Goal: Task Accomplishment & Management: Manage account settings

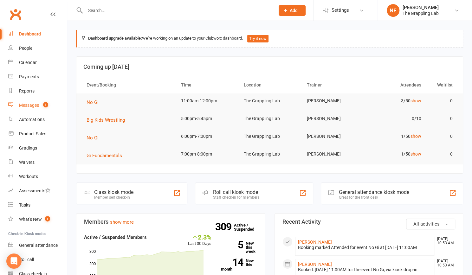
click at [31, 104] on div "Messages" at bounding box center [29, 105] width 20 height 5
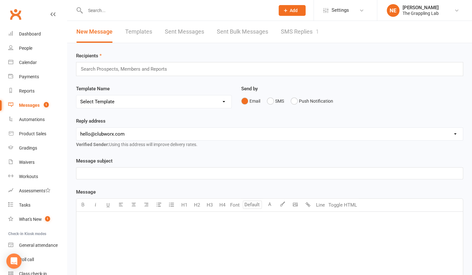
click at [290, 33] on link "SMS Replies 1" at bounding box center [300, 32] width 38 height 22
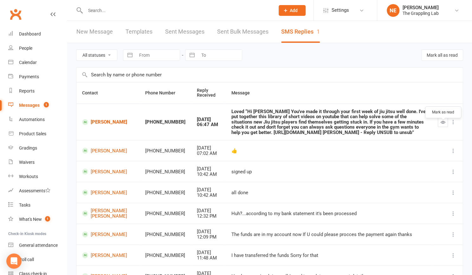
click at [441, 125] on icon "button" at bounding box center [442, 122] width 5 height 5
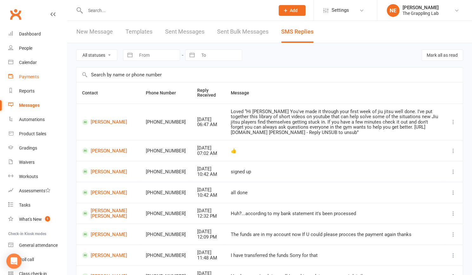
click at [29, 76] on div "Payments" at bounding box center [29, 76] width 20 height 5
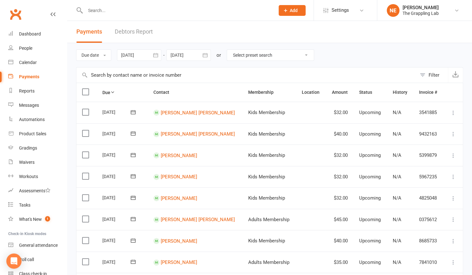
click at [126, 31] on link "Debtors Report" at bounding box center [134, 32] width 38 height 22
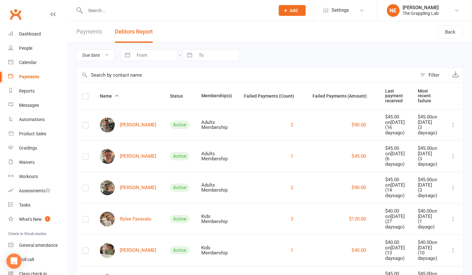
click at [452, 159] on icon at bounding box center [453, 156] width 6 height 6
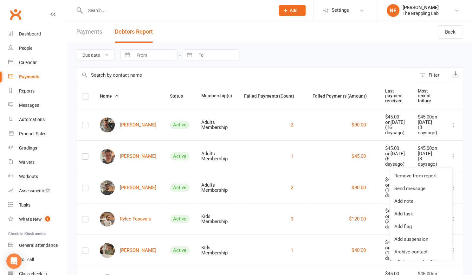
click at [291, 160] on button "1" at bounding box center [292, 156] width 3 height 8
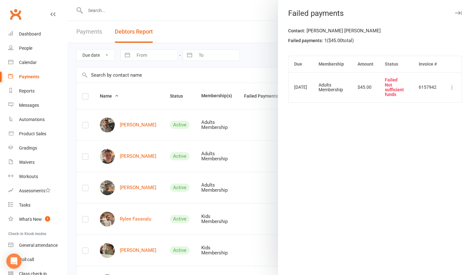
click at [449, 86] on icon at bounding box center [452, 87] width 6 height 6
click at [336, 133] on div "Contact: [PERSON_NAME] Failed payments: 1 ( $45.00 total) Due Membership Amount…" at bounding box center [375, 151] width 194 height 248
click at [125, 165] on div at bounding box center [269, 137] width 405 height 275
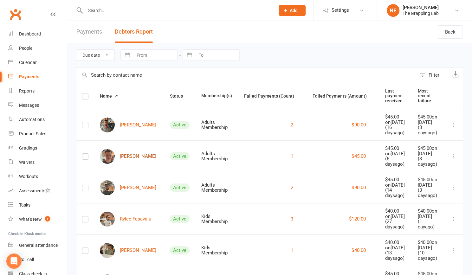
click at [125, 164] on link "[PERSON_NAME]" at bounding box center [128, 156] width 56 height 15
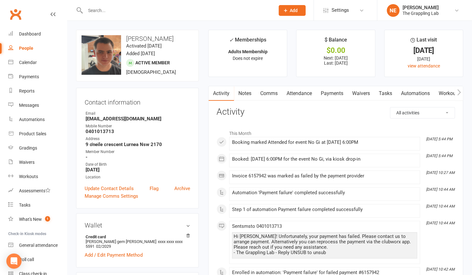
click at [331, 94] on link "Payments" at bounding box center [331, 93] width 31 height 15
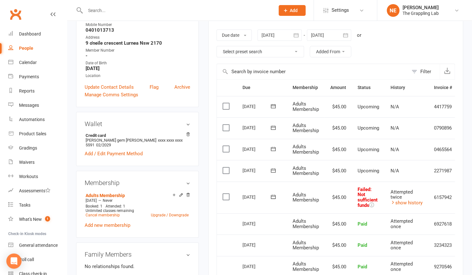
scroll to position [108, 0]
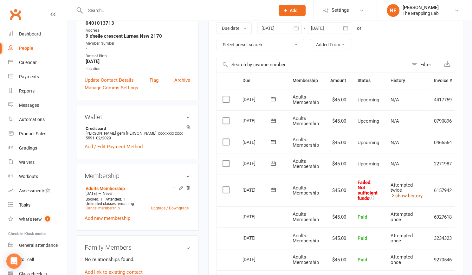
click at [413, 195] on link "show history" at bounding box center [406, 196] width 32 height 6
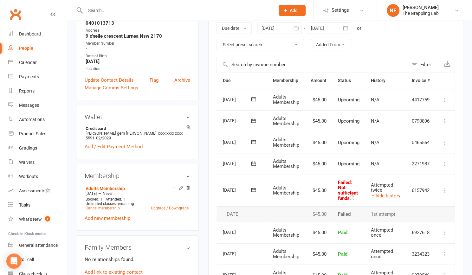
scroll to position [0, 20]
click at [446, 190] on icon at bounding box center [445, 190] width 6 height 6
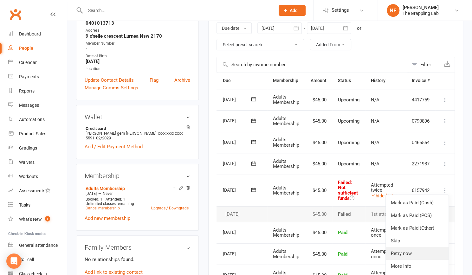
click at [406, 253] on link "Retry now" at bounding box center [417, 253] width 63 height 13
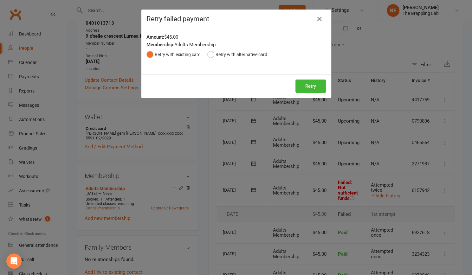
scroll to position [0, 18]
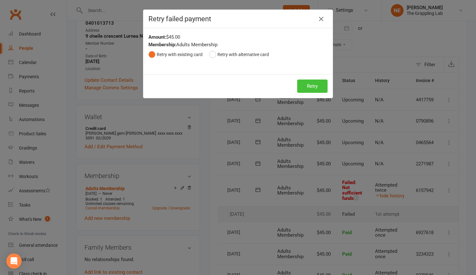
click at [312, 84] on button "Retry" at bounding box center [312, 86] width 30 height 13
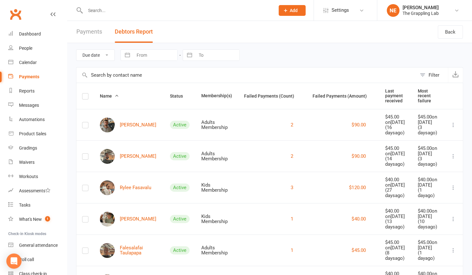
click at [24, 78] on div "Payments" at bounding box center [29, 76] width 20 height 5
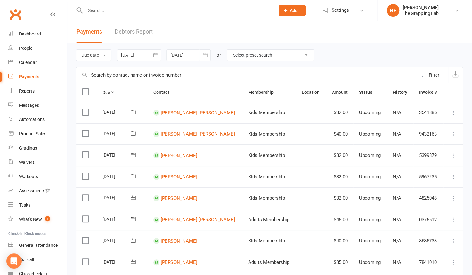
click at [132, 31] on link "Debtors Report" at bounding box center [134, 32] width 38 height 22
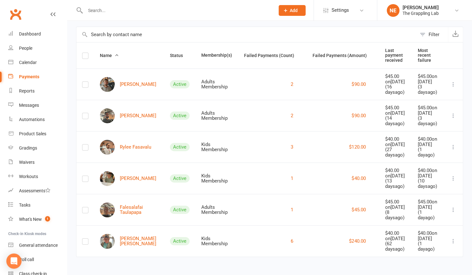
scroll to position [9, 0]
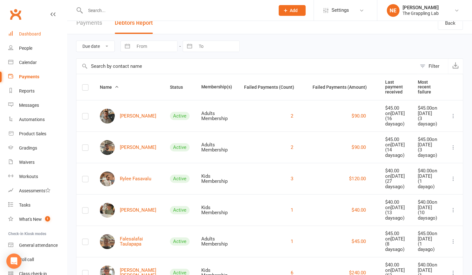
click at [35, 35] on div "Dashboard" at bounding box center [30, 33] width 22 height 5
